Goal: Use online tool/utility

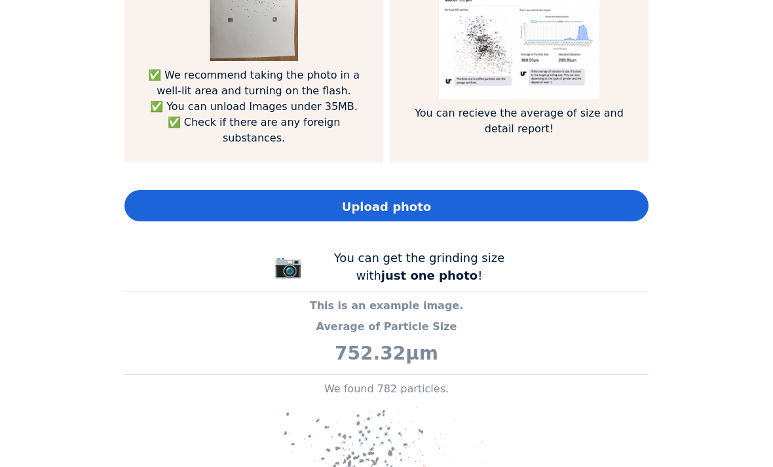
scroll to position [1044, 0]
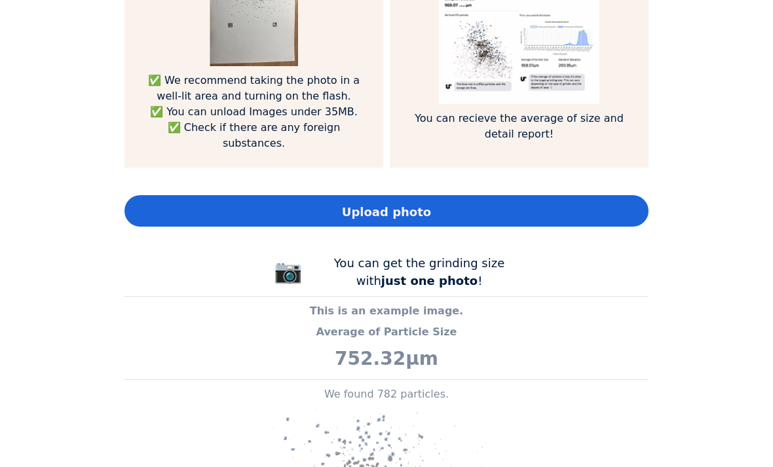
click at [394, 203] on span "Upload photo" at bounding box center [386, 212] width 89 height 18
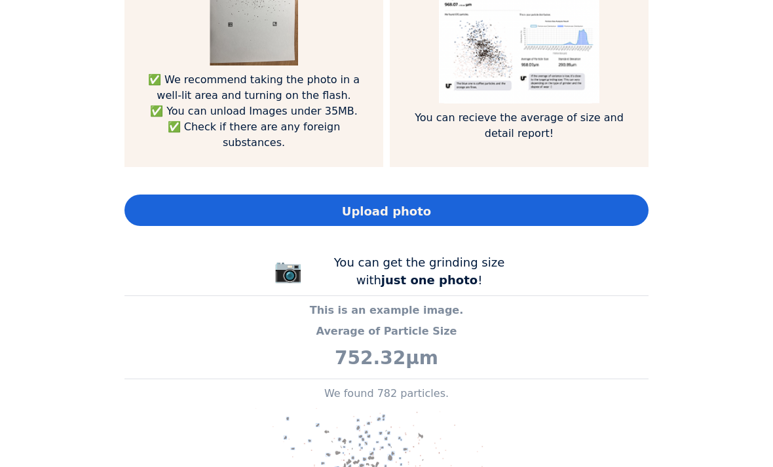
click at [407, 202] on span "Upload photo" at bounding box center [386, 211] width 89 height 18
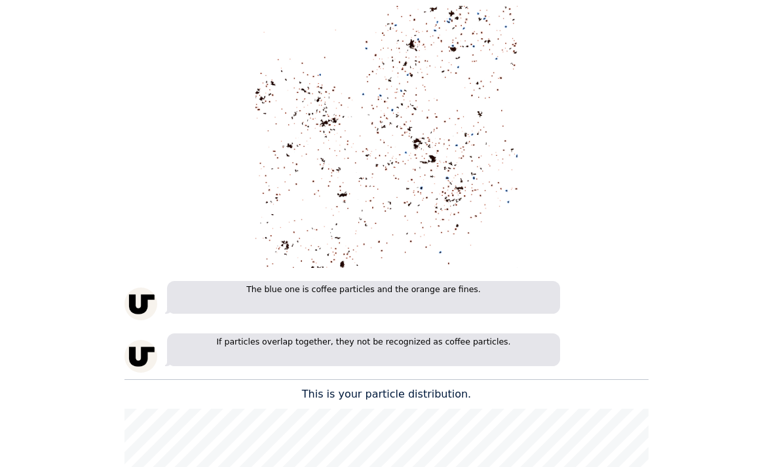
scroll to position [1461, 0]
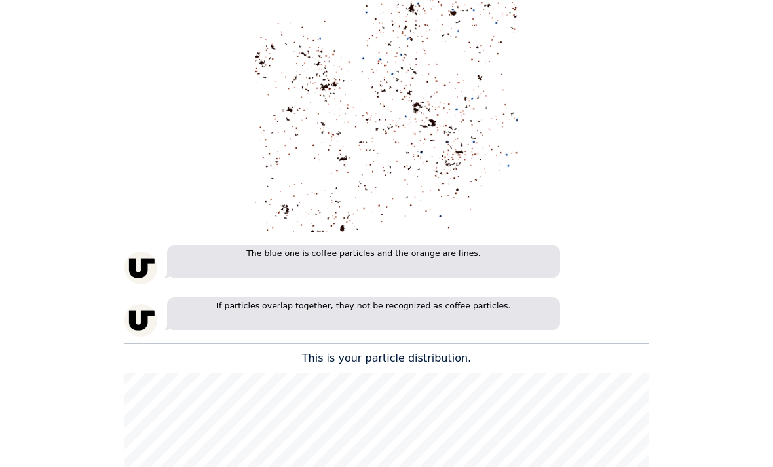
click at [638, 261] on div "The blue one is coffee particles and the orange are fines." at bounding box center [386, 264] width 524 height 39
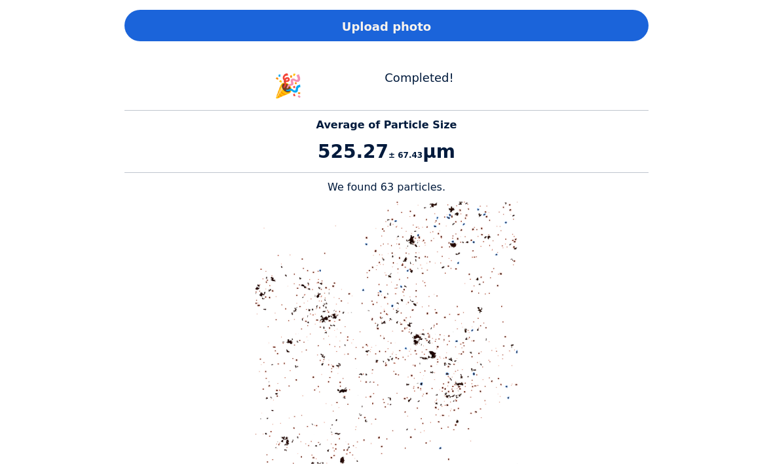
scroll to position [1229, 0]
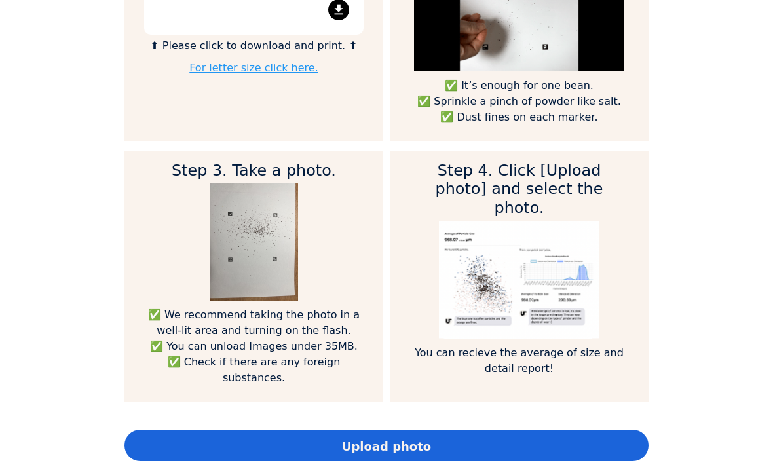
click at [678, 190] on div "Home Courses About us Tools Sign in" at bounding box center [386, 233] width 773 height 467
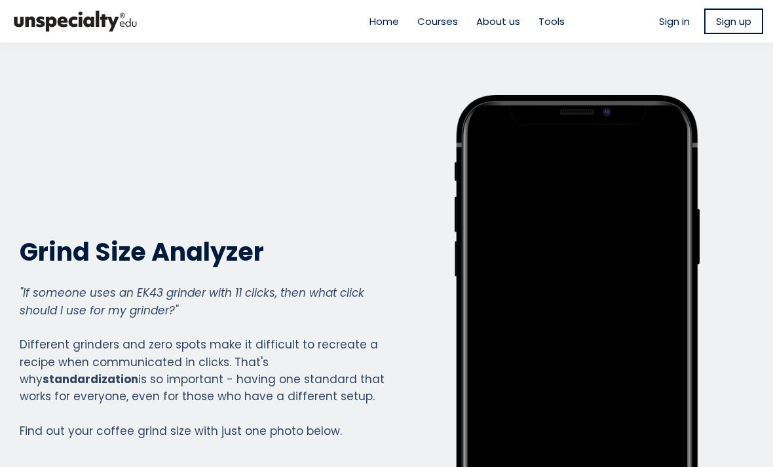
scroll to position [0, 0]
click at [671, 22] on span "Sign in" at bounding box center [674, 21] width 31 height 15
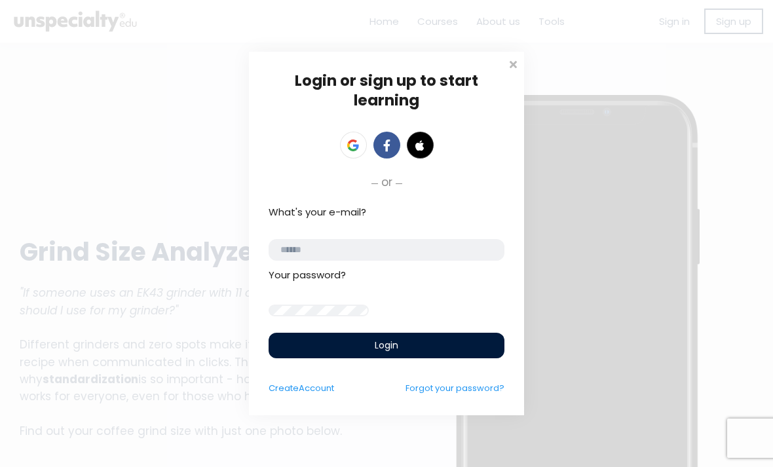
click at [401, 358] on div "Login" at bounding box center [387, 346] width 236 height 26
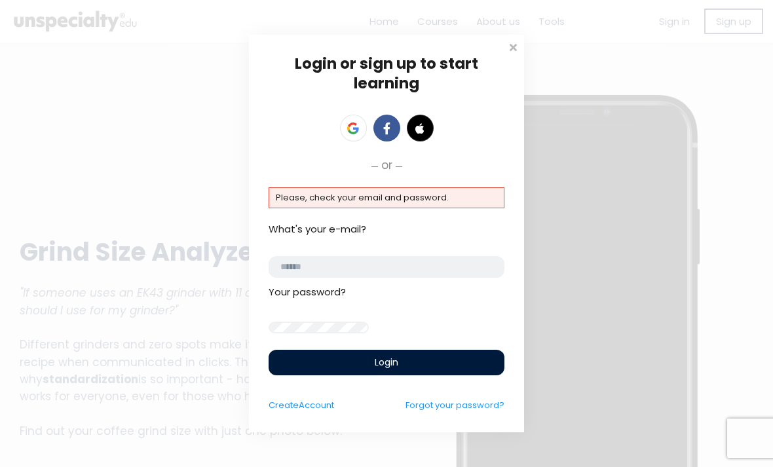
click at [328, 260] on input "email" at bounding box center [387, 267] width 236 height 22
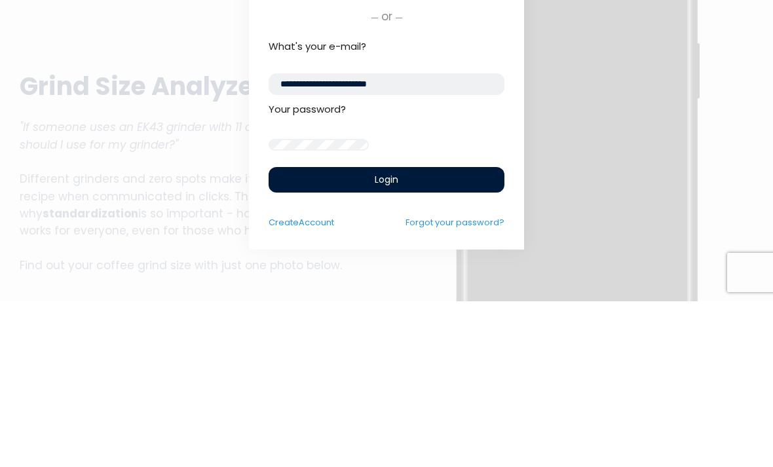
type input "**********"
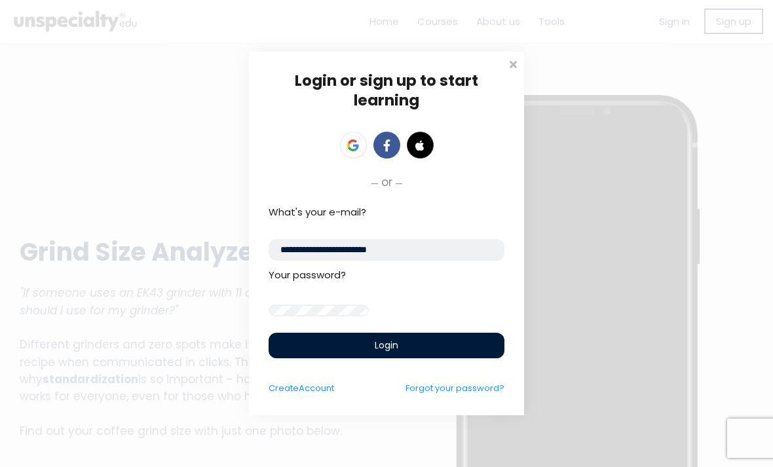
click at [414, 352] on div "Login" at bounding box center [387, 346] width 236 height 26
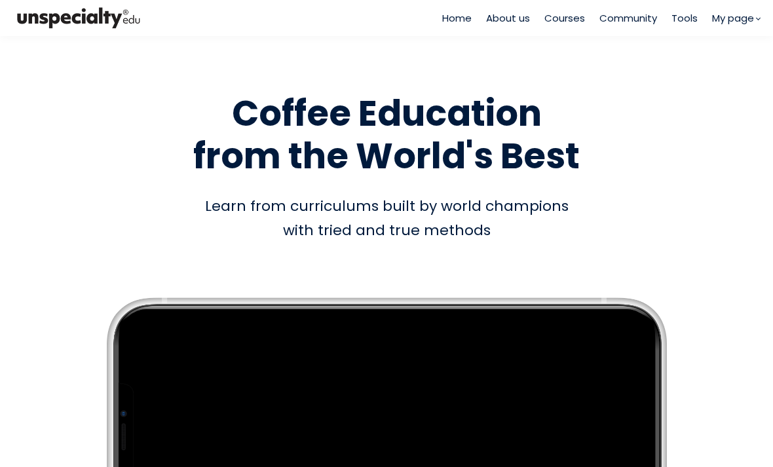
click at [687, 24] on span "Tools" at bounding box center [684, 17] width 26 height 15
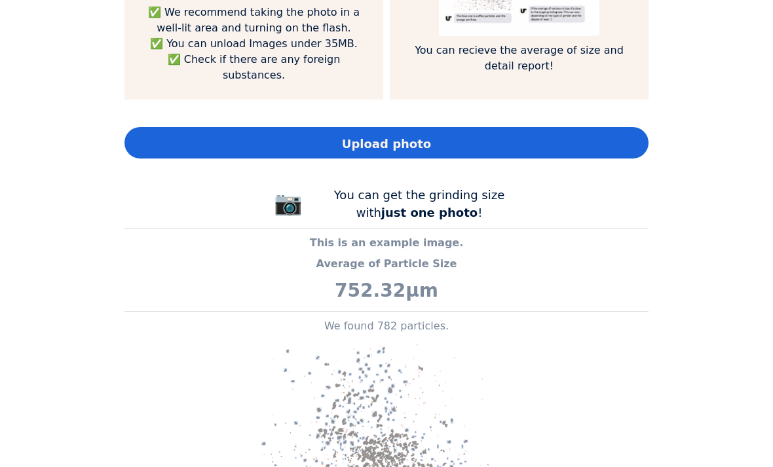
scroll to position [1106, 0]
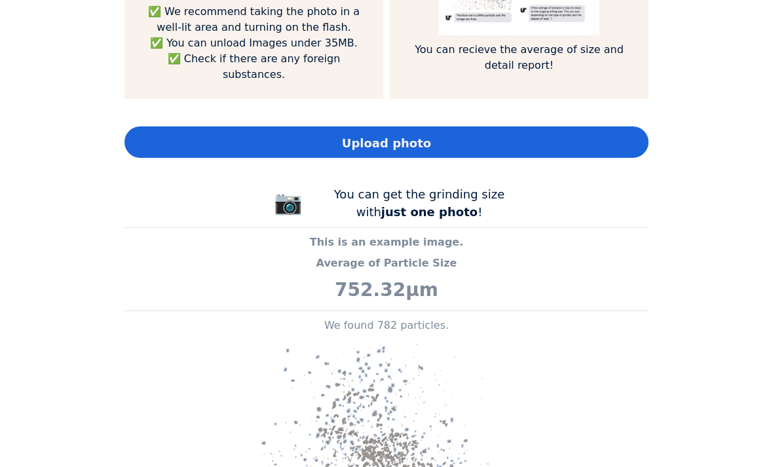
click at [402, 134] on span "Upload photo" at bounding box center [386, 143] width 89 height 18
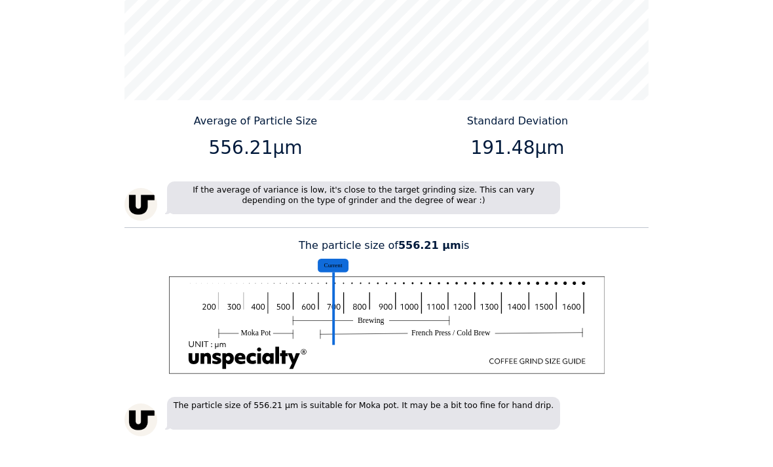
scroll to position [1893, 0]
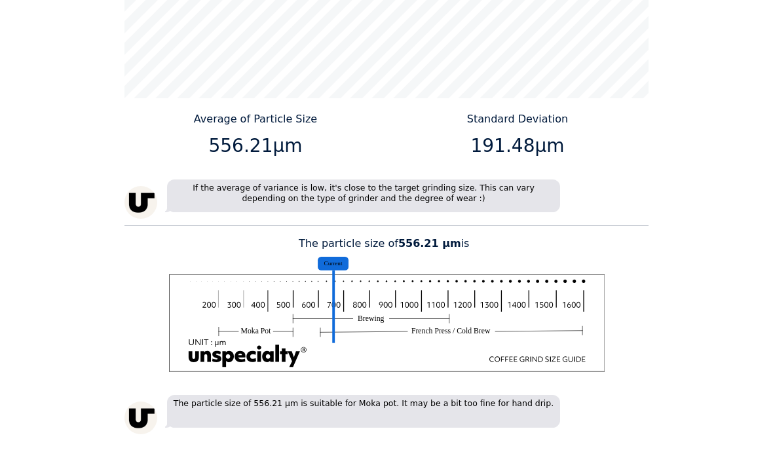
click at [494, 395] on p "The particle size of 556.21 μm is suitable for Moka pot. It may be a bit too fi…" at bounding box center [363, 411] width 393 height 33
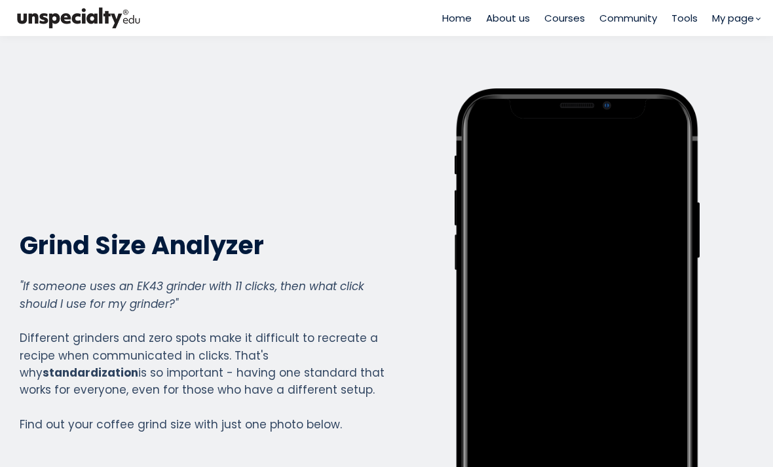
scroll to position [14, 0]
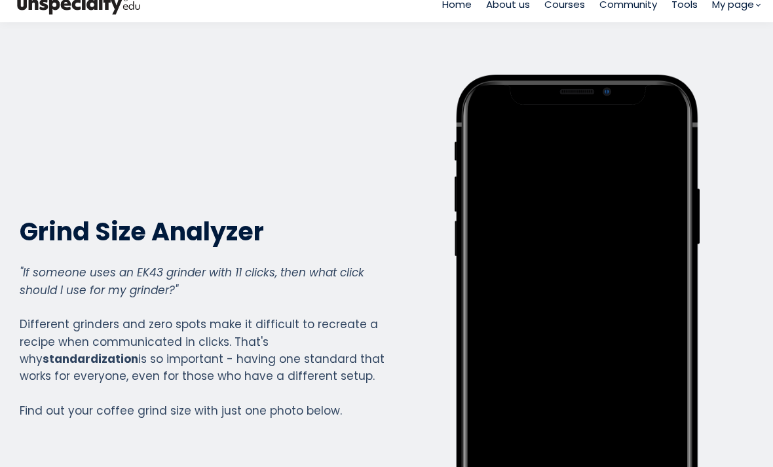
click at [0, 0] on link "My page" at bounding box center [0, 0] width 0 height 0
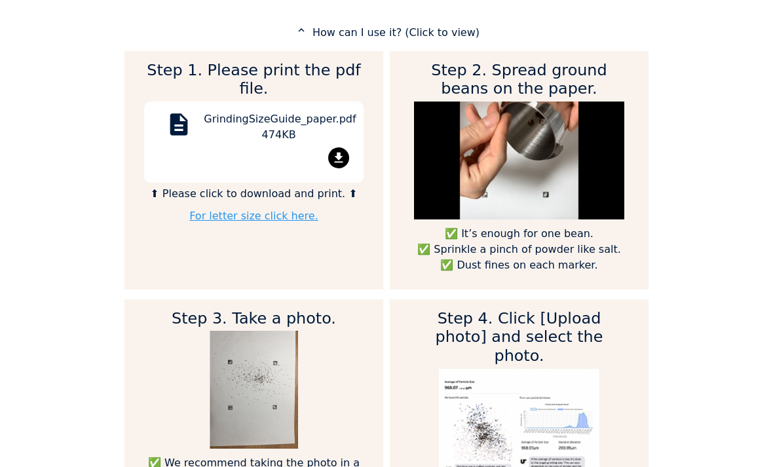
scroll to position [654, 0]
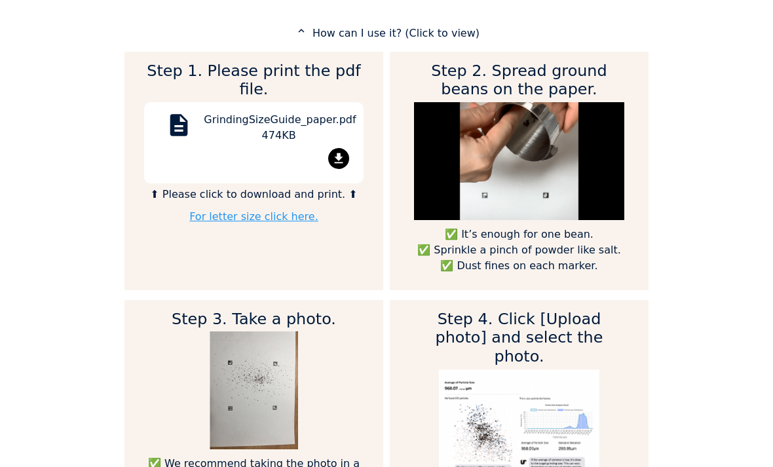
click at [309, 31] on mat-icon "expand_less" at bounding box center [301, 31] width 16 height 12
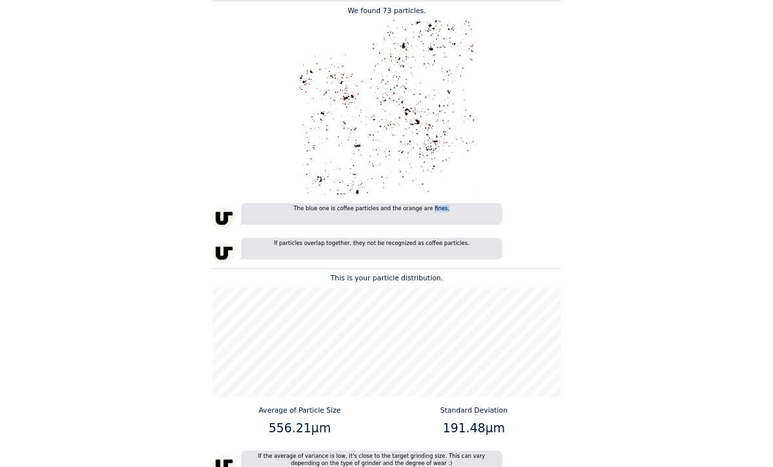
scroll to position [717, 0]
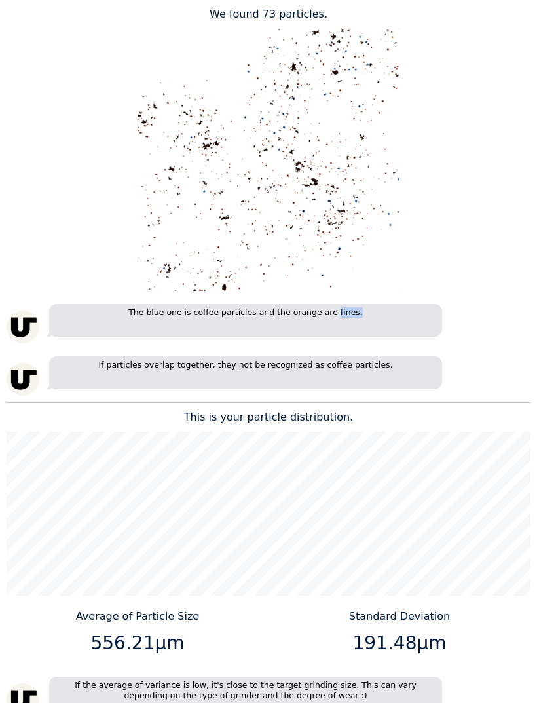
click at [502, 320] on div "The blue one is coffee particles and the orange are fines." at bounding box center [269, 323] width 524 height 39
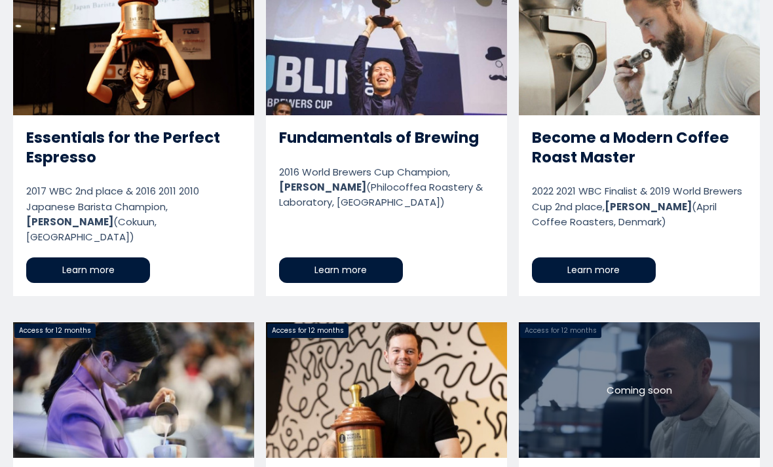
scroll to position [2316, 0]
